Goal: Find specific page/section: Find specific page/section

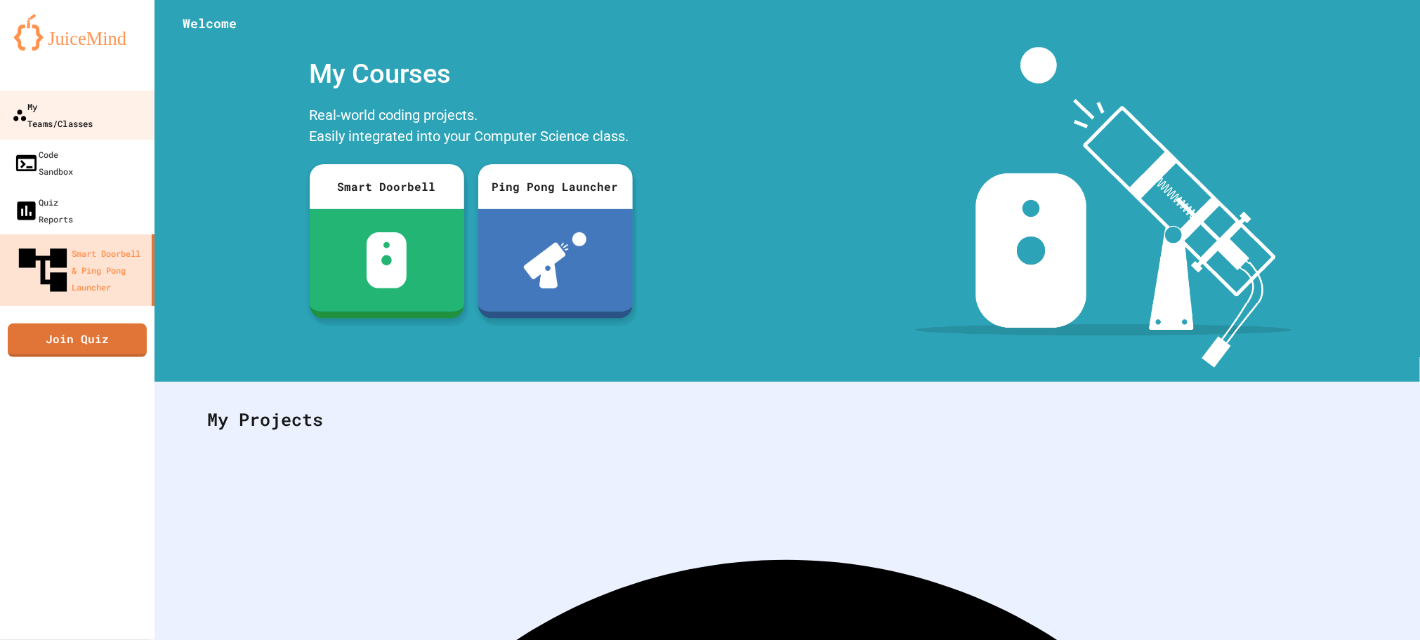
click at [125, 95] on link "My Teams/Classes" at bounding box center [77, 115] width 159 height 49
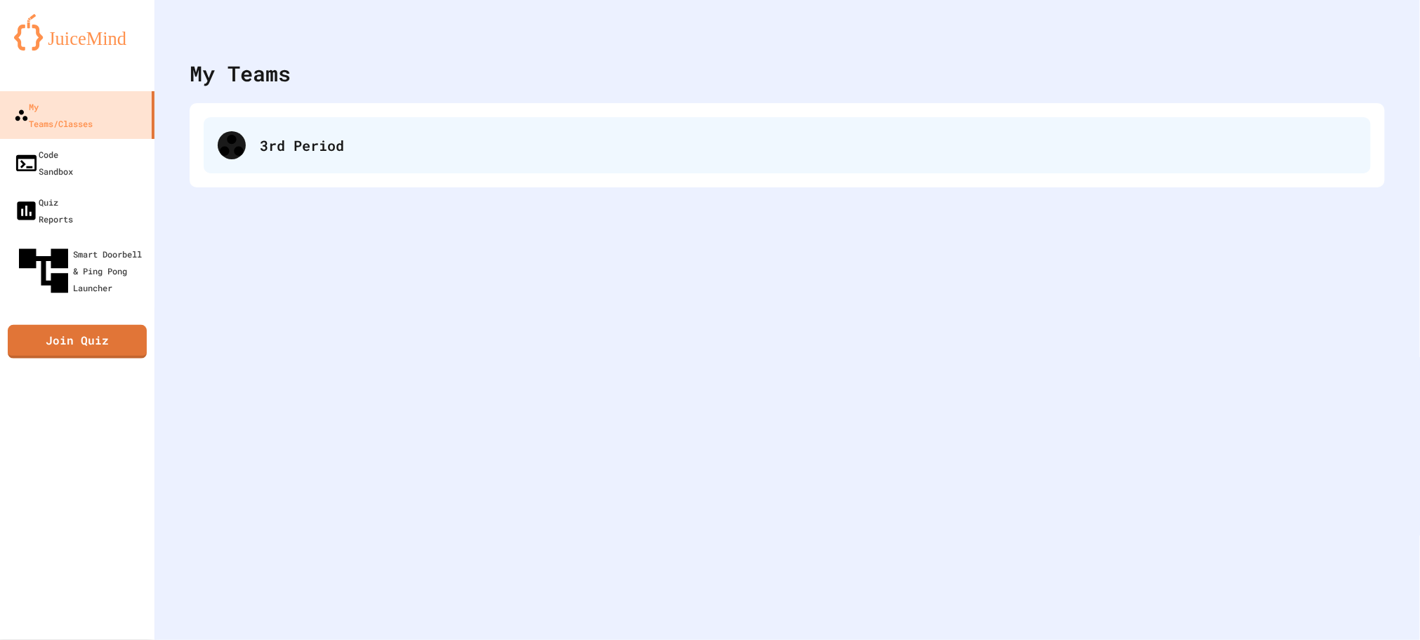
click at [237, 148] on icon at bounding box center [231, 145] width 23 height 21
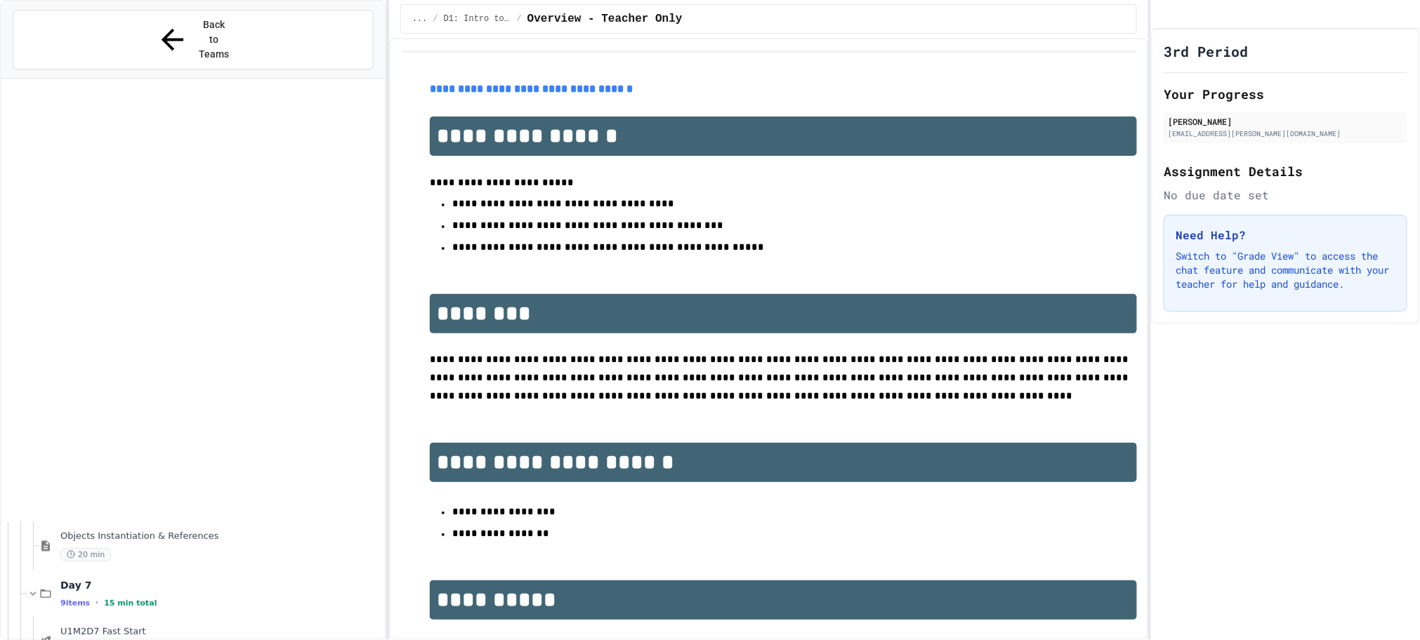
scroll to position [727, 0]
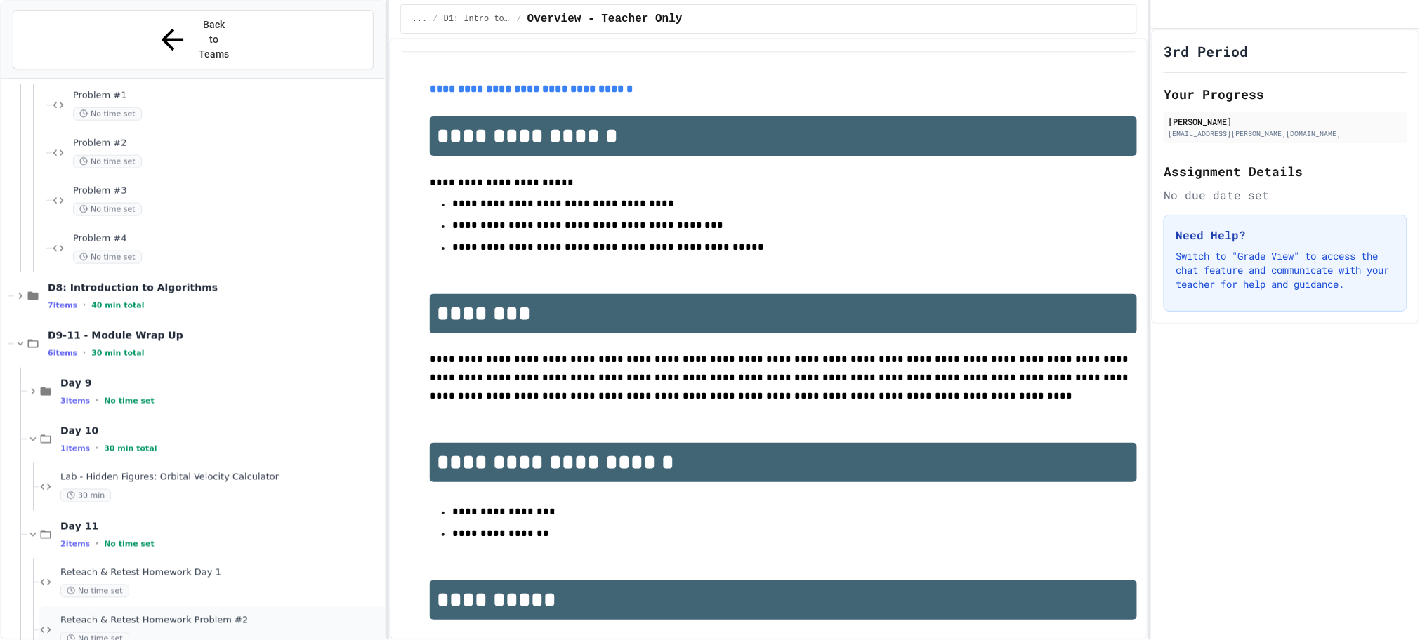
click at [171, 615] on span "Reteach & Retest Homework Problem #2" at bounding box center [221, 621] width 322 height 12
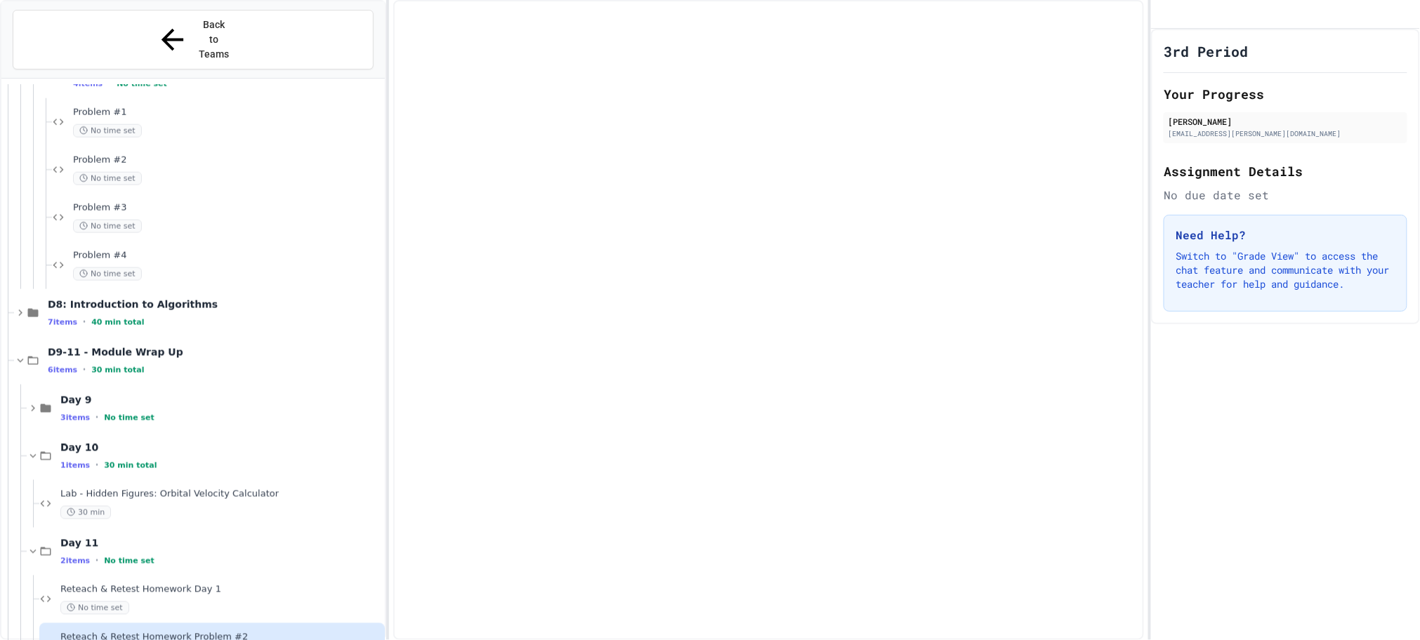
click at [173, 584] on span "Reteach & Retest Homework Day 1" at bounding box center [221, 590] width 322 height 12
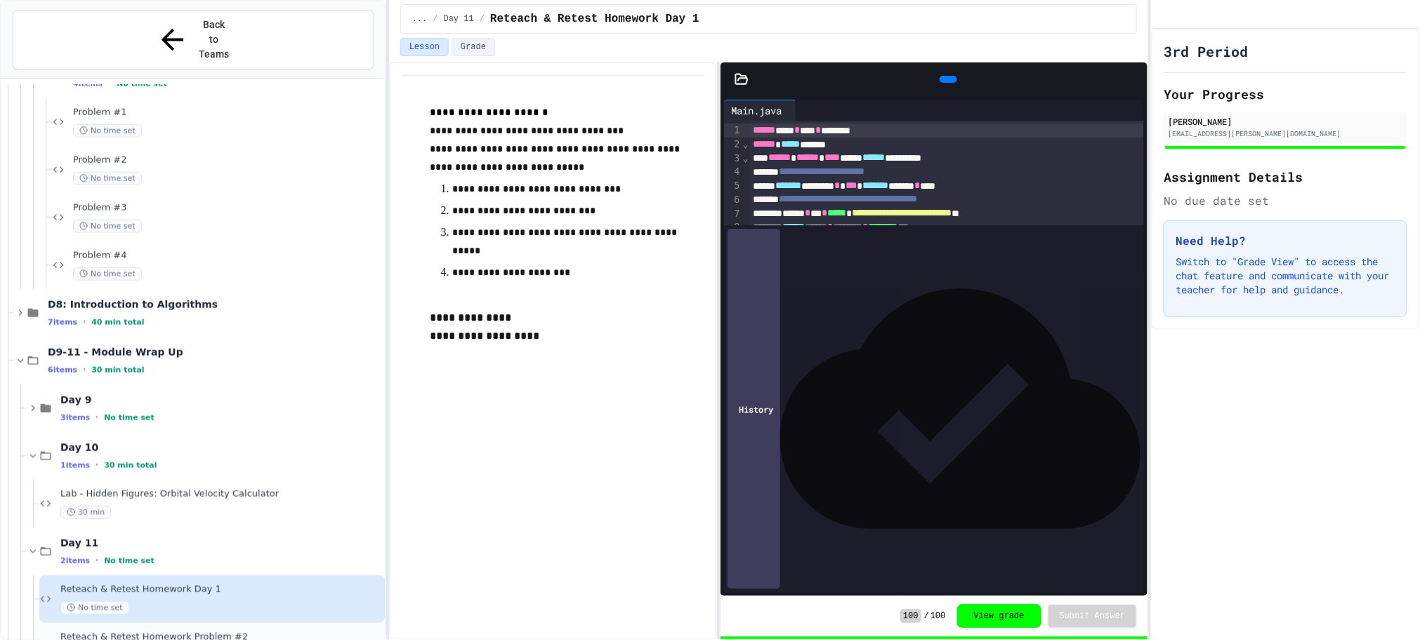
click at [291, 632] on span "Reteach & Retest Homework Problem #2" at bounding box center [221, 638] width 322 height 12
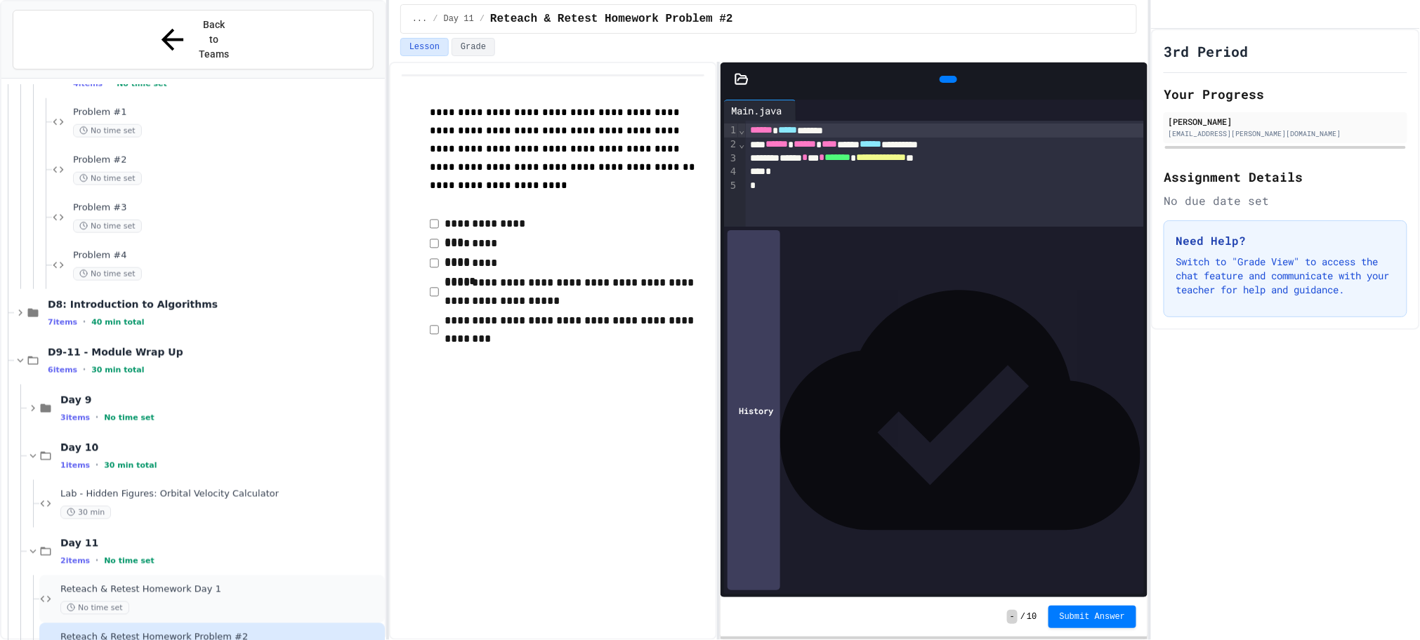
click at [178, 584] on span "Reteach & Retest Homework Day 1" at bounding box center [221, 590] width 322 height 12
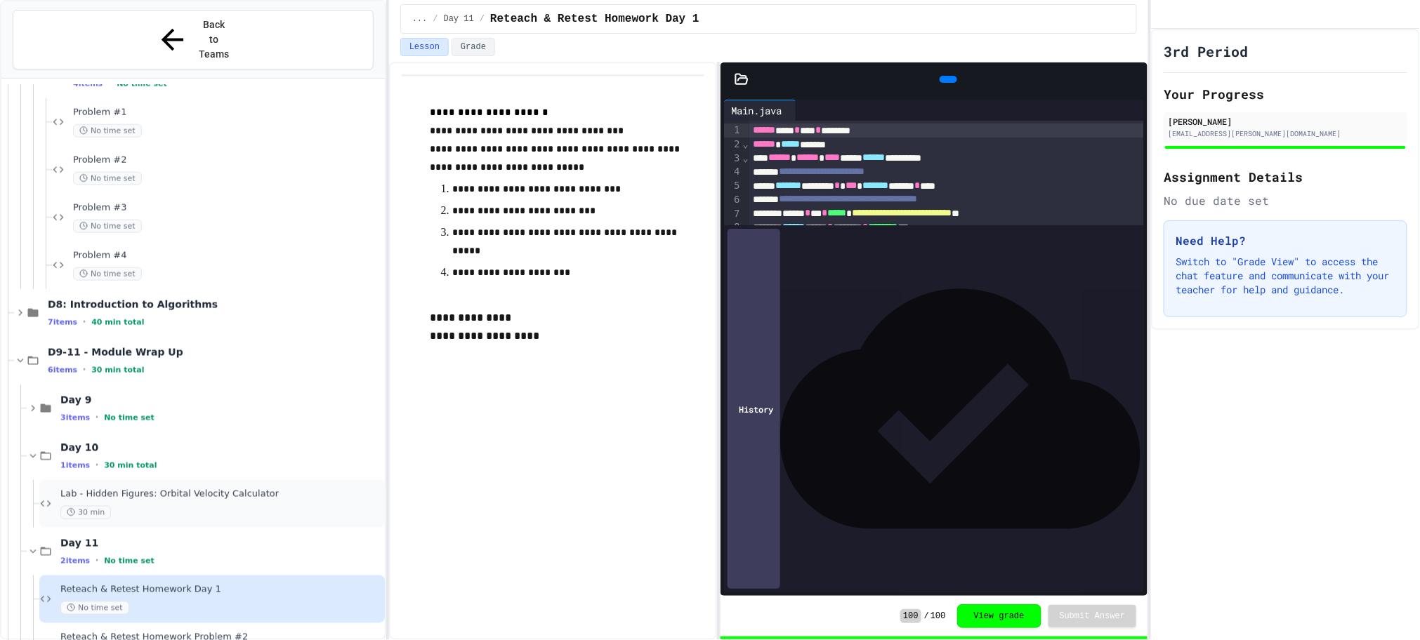
click at [220, 506] on div "30 min" at bounding box center [221, 512] width 322 height 13
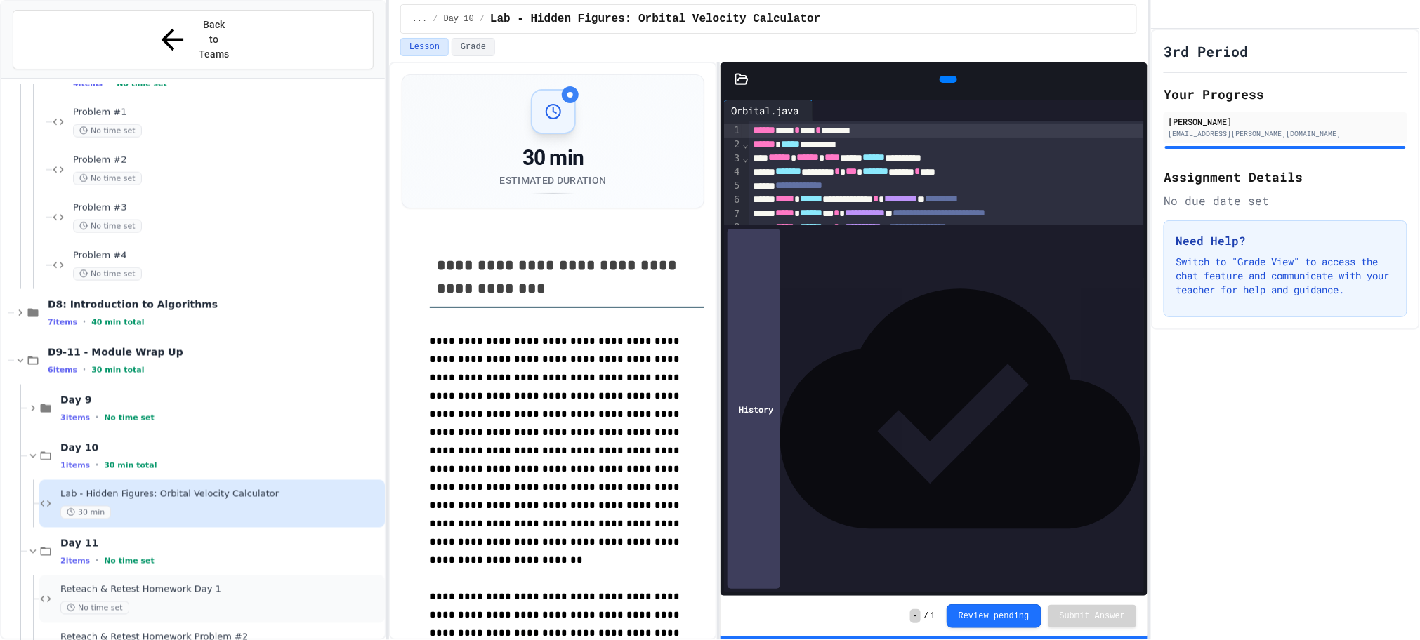
click at [215, 584] on div "Reteach & Retest Homework Day 1 No time set" at bounding box center [221, 599] width 322 height 31
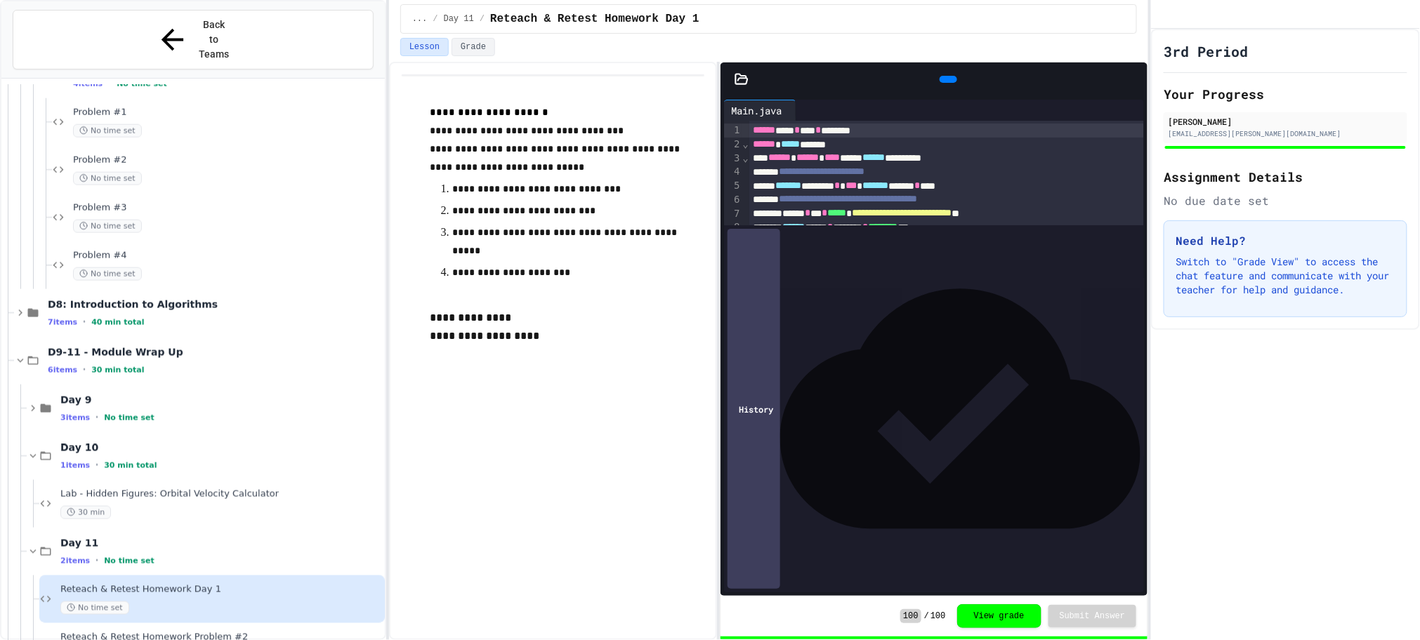
click at [744, 571] on div "History" at bounding box center [753, 409] width 53 height 360
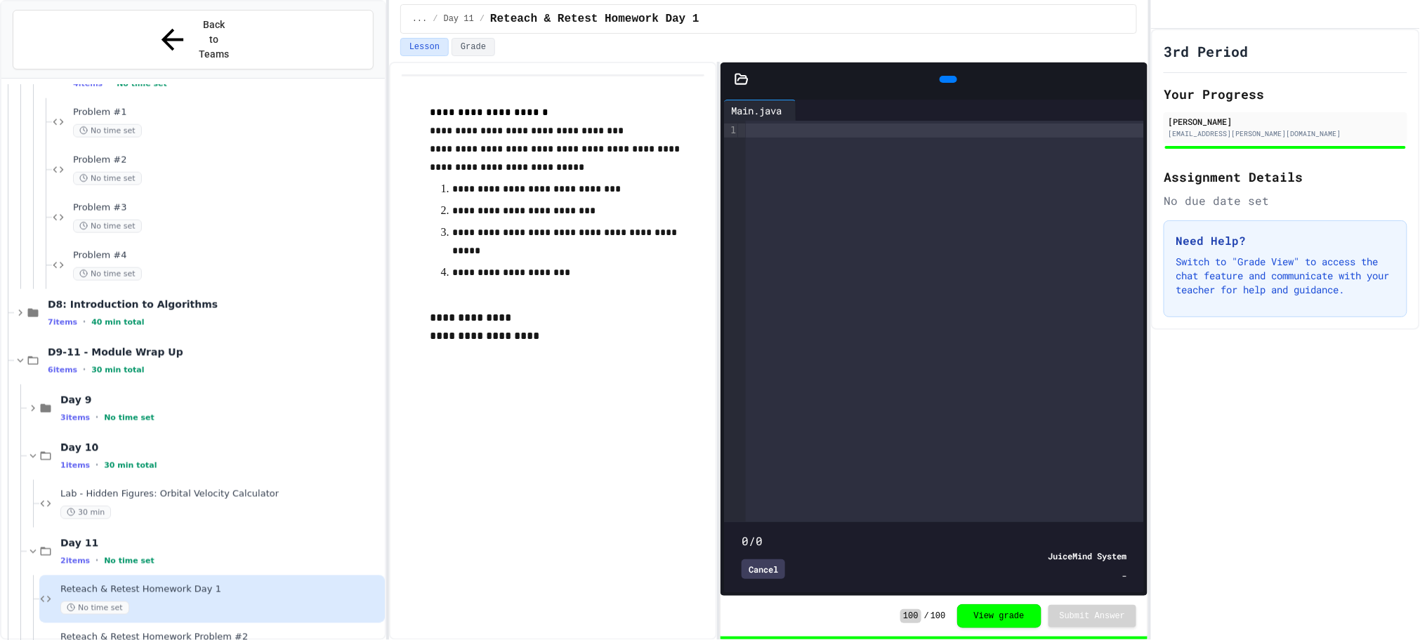
type input "***"
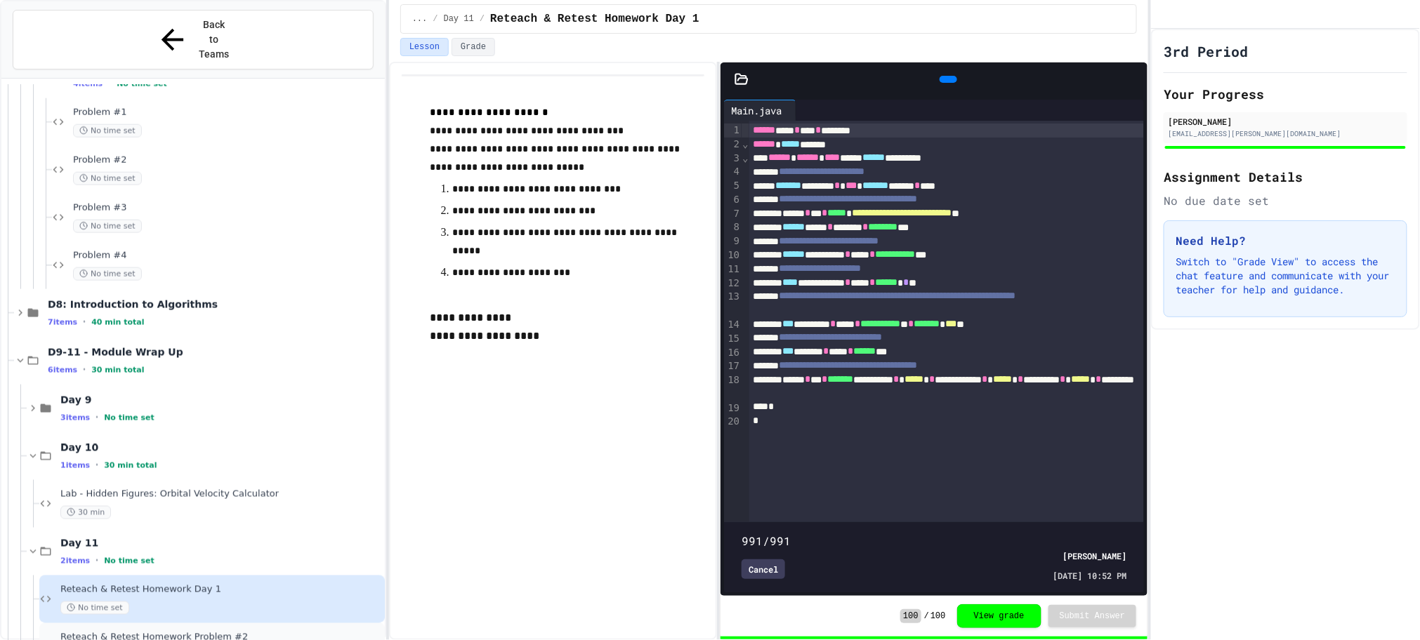
click at [232, 632] on span "Reteach & Retest Homework Problem #2" at bounding box center [221, 638] width 322 height 12
